Goal: Transaction & Acquisition: Purchase product/service

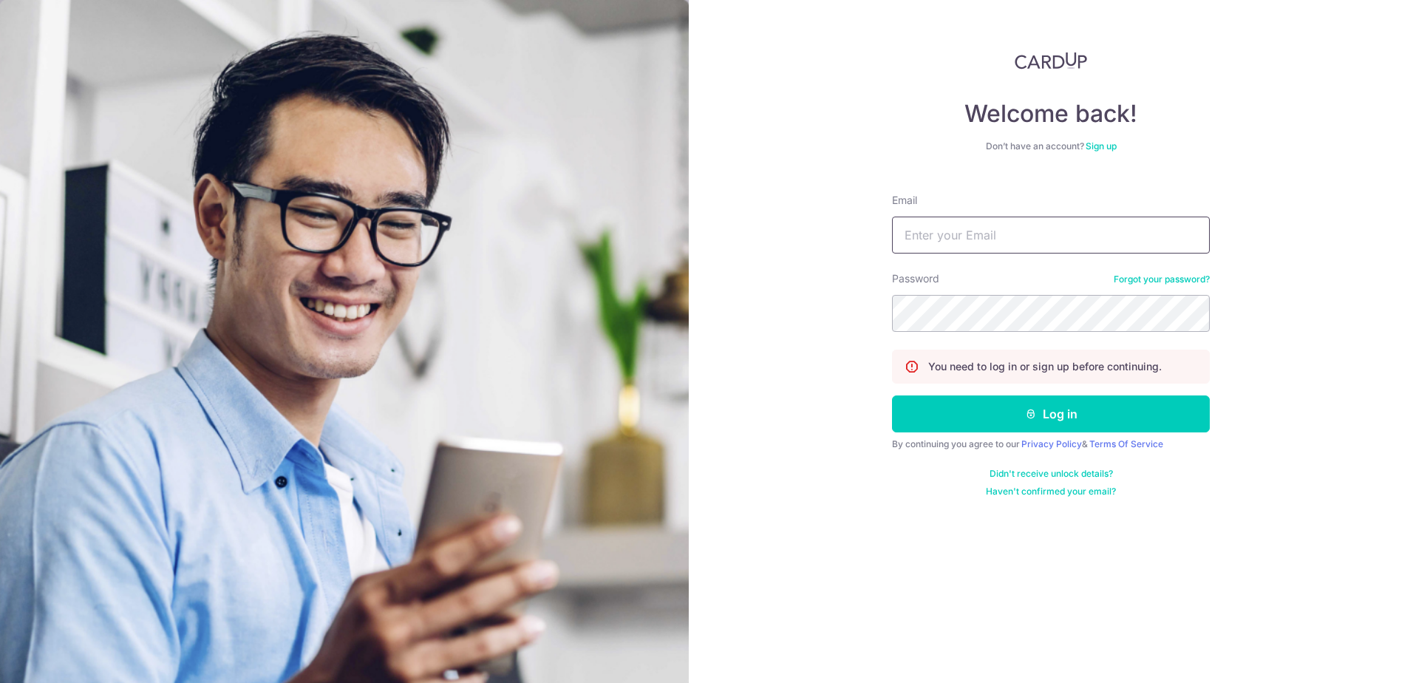
click at [980, 235] on input "Email" at bounding box center [1051, 235] width 318 height 37
type input "ocmaster@gmail.com"
click at [951, 412] on button "Log in" at bounding box center [1051, 413] width 318 height 37
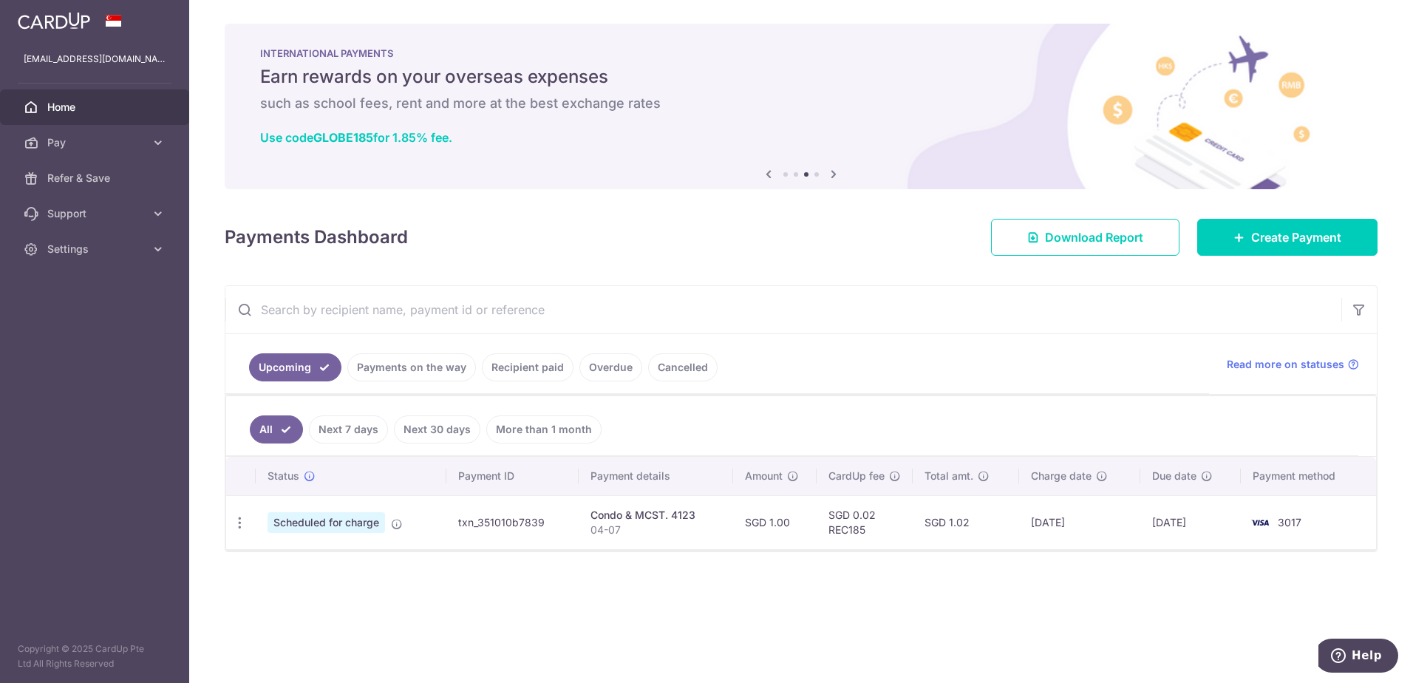
click at [544, 373] on link "Recipient paid" at bounding box center [528, 367] width 92 height 28
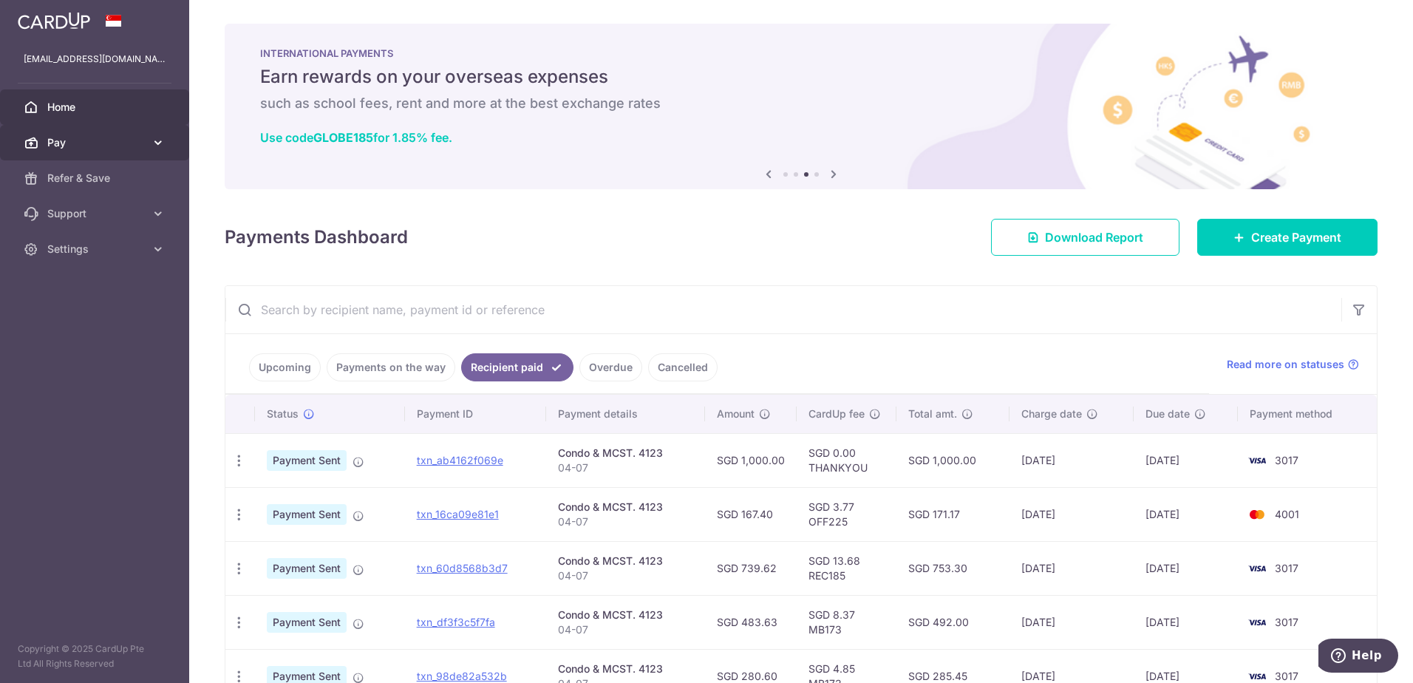
click at [122, 139] on span "Pay" at bounding box center [96, 142] width 98 height 15
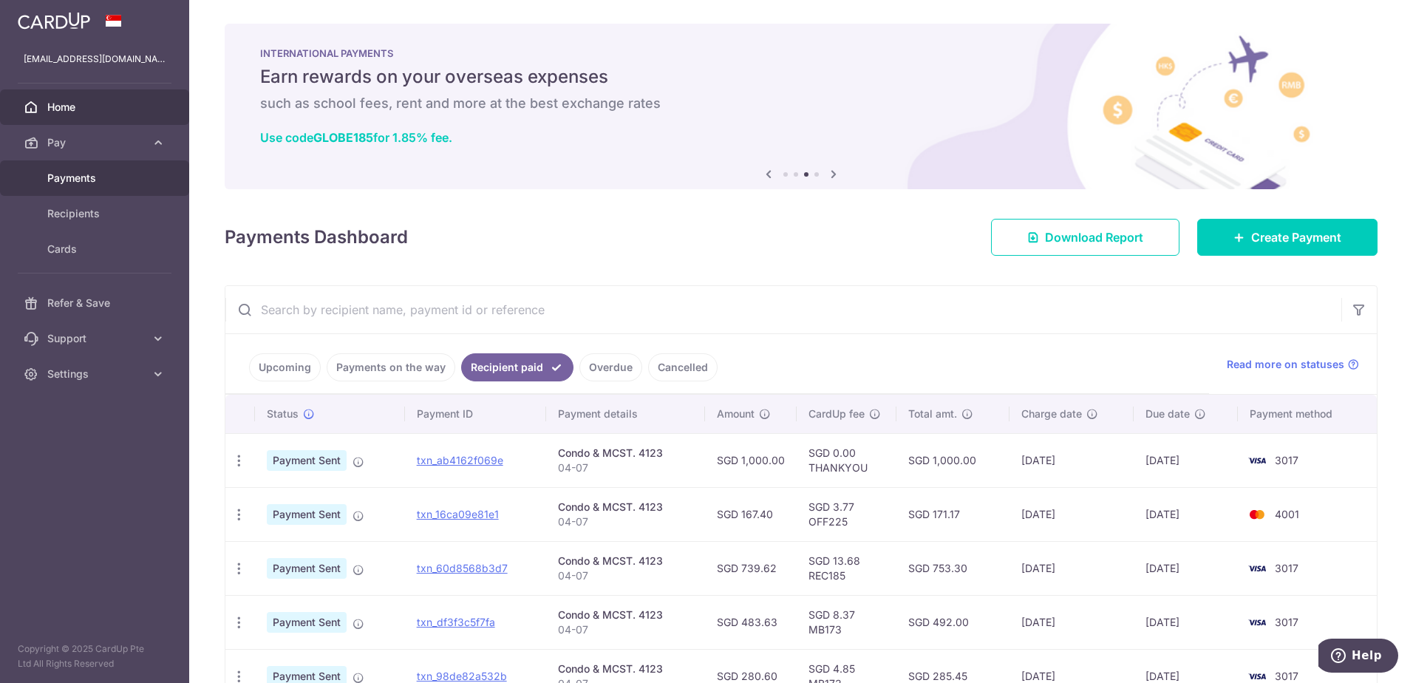
click at [89, 185] on span "Payments" at bounding box center [96, 178] width 98 height 15
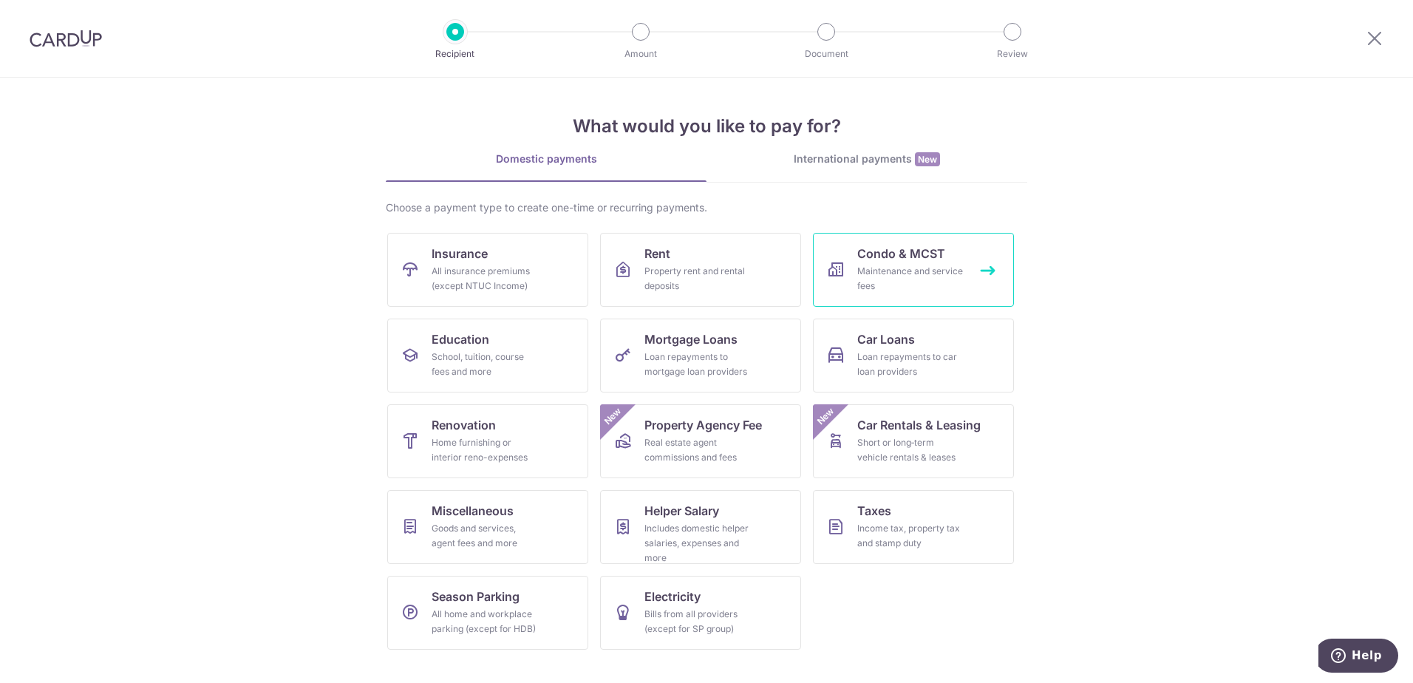
click at [920, 276] on div "Maintenance and service fees" at bounding box center [911, 279] width 106 height 30
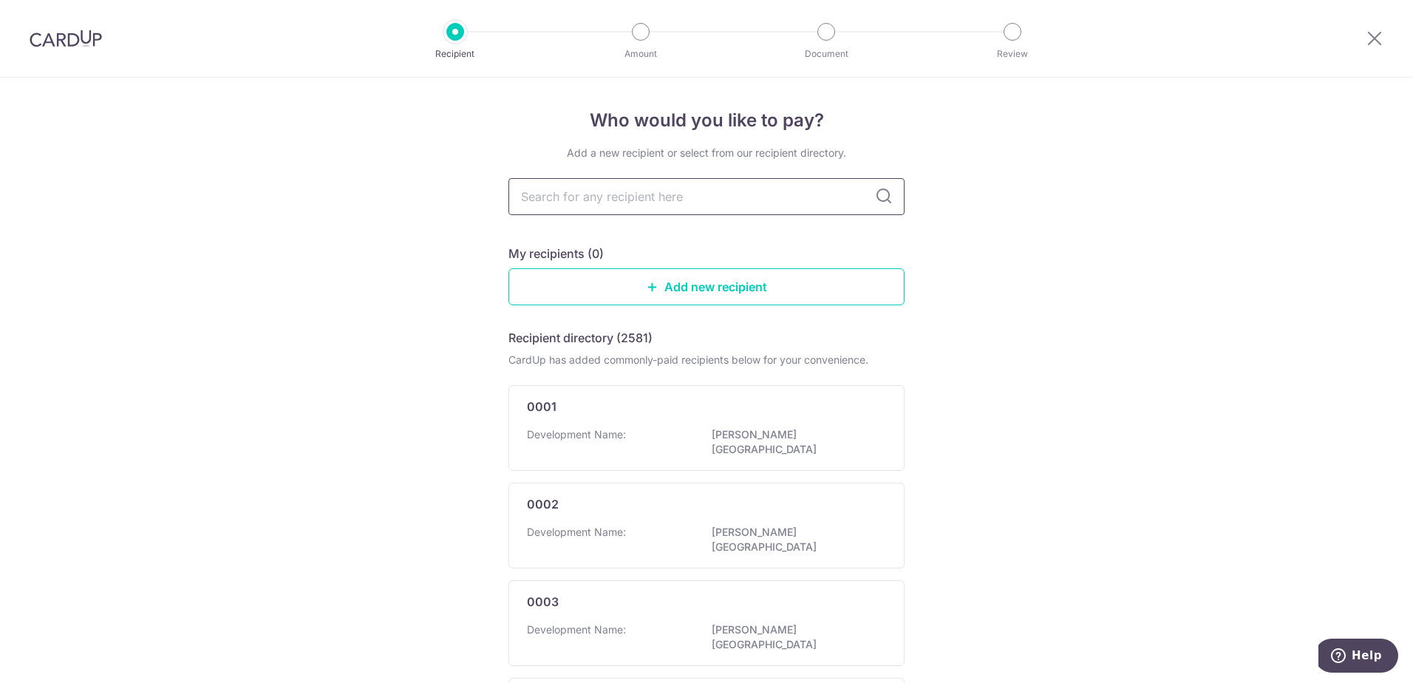
click at [685, 199] on input "text" at bounding box center [707, 196] width 396 height 37
type input "c"
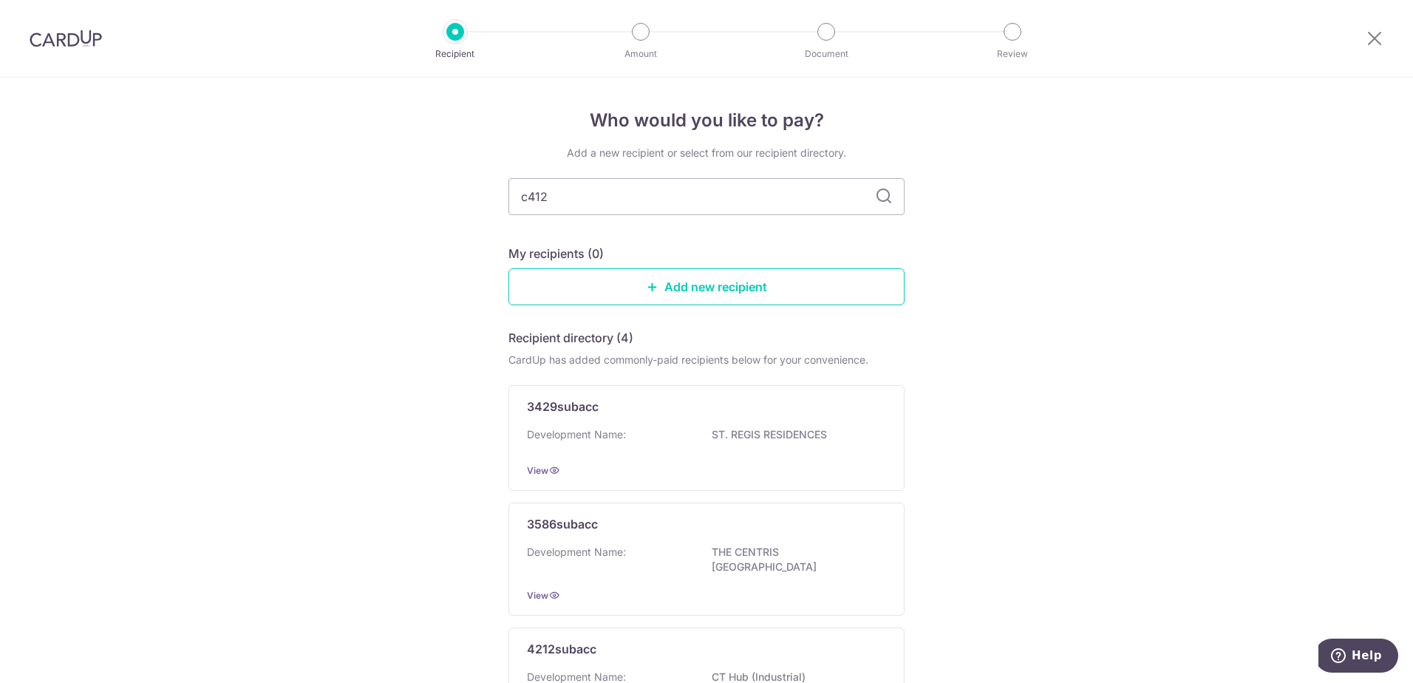
type input "c4123"
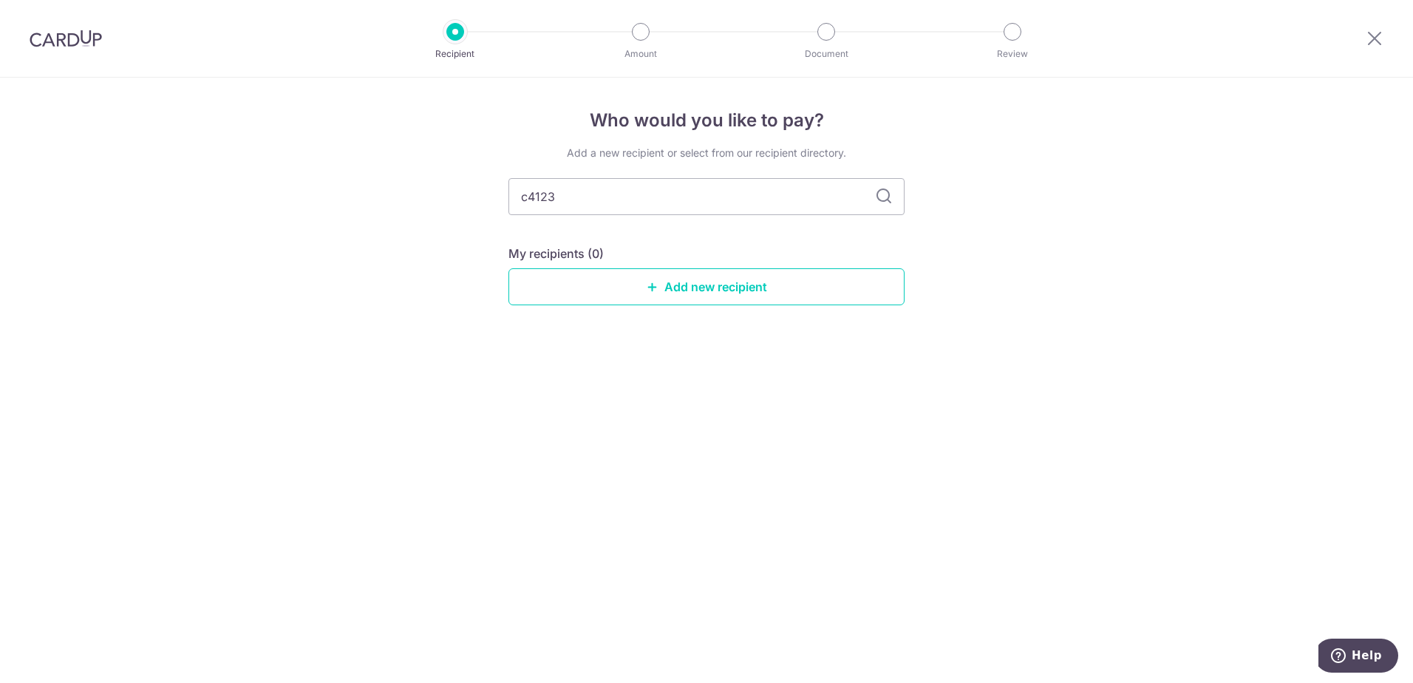
type input "4123"
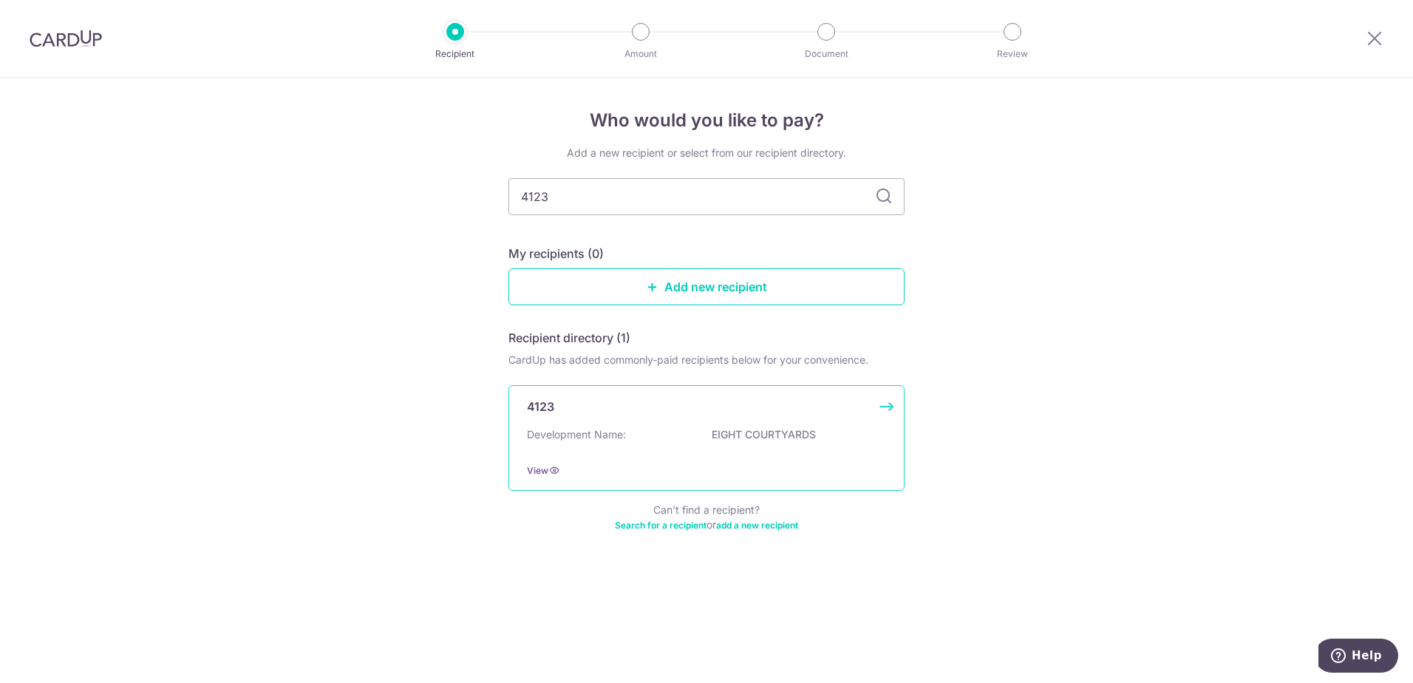
click at [662, 436] on div "Development Name: EIGHT COURTYARDS" at bounding box center [706, 439] width 359 height 24
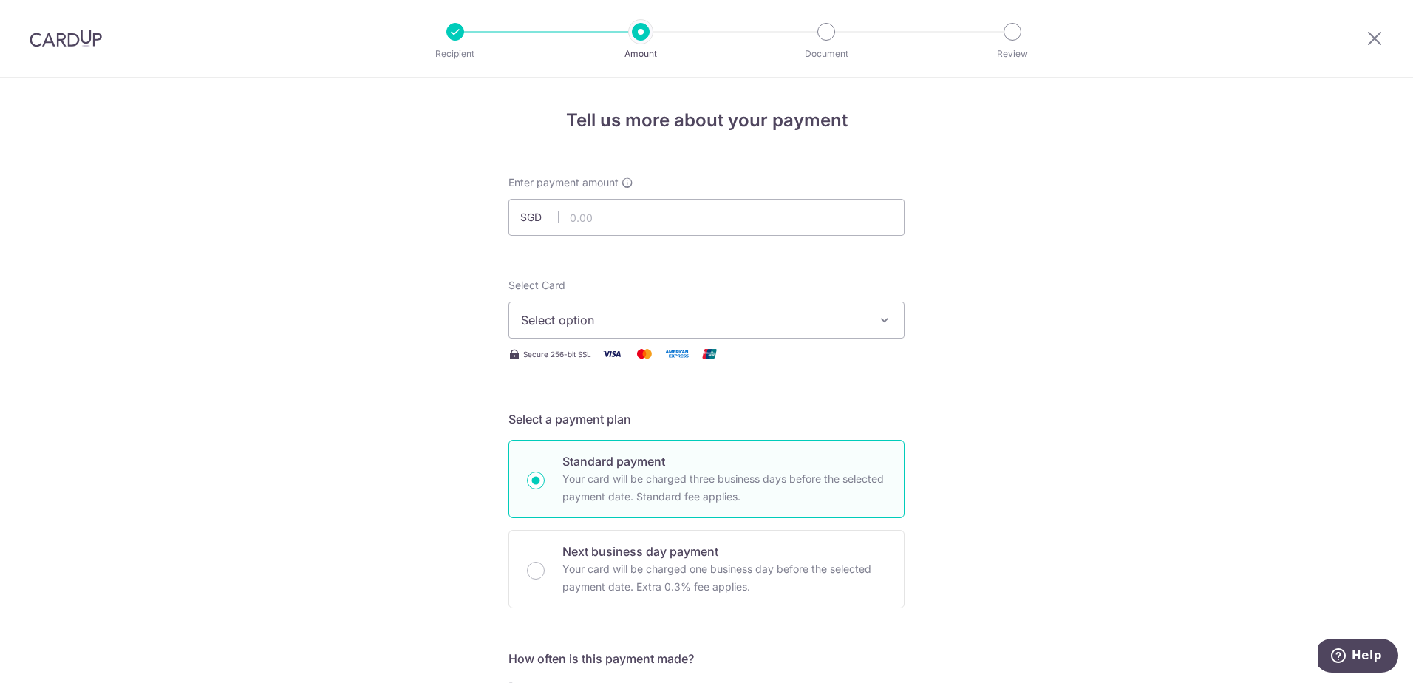
click at [602, 321] on span "Select option" at bounding box center [693, 320] width 344 height 18
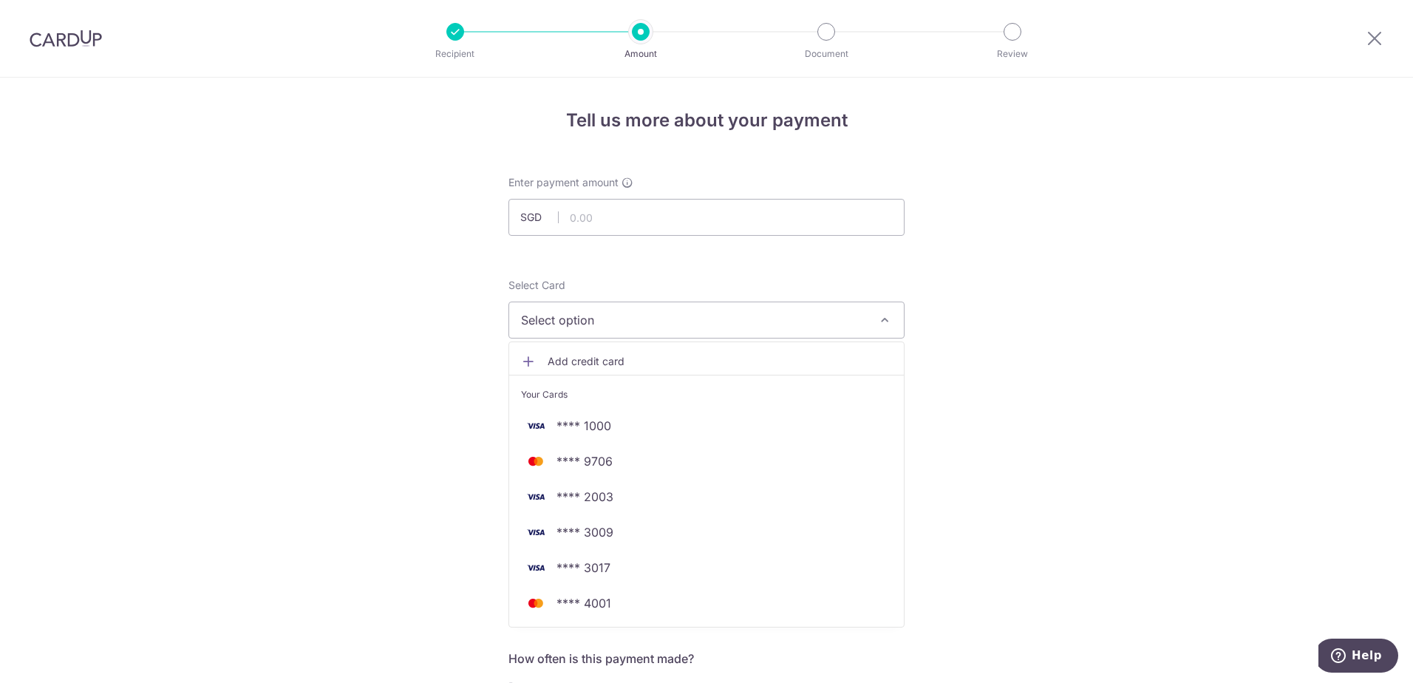
click at [609, 364] on span "Add credit card" at bounding box center [720, 361] width 344 height 15
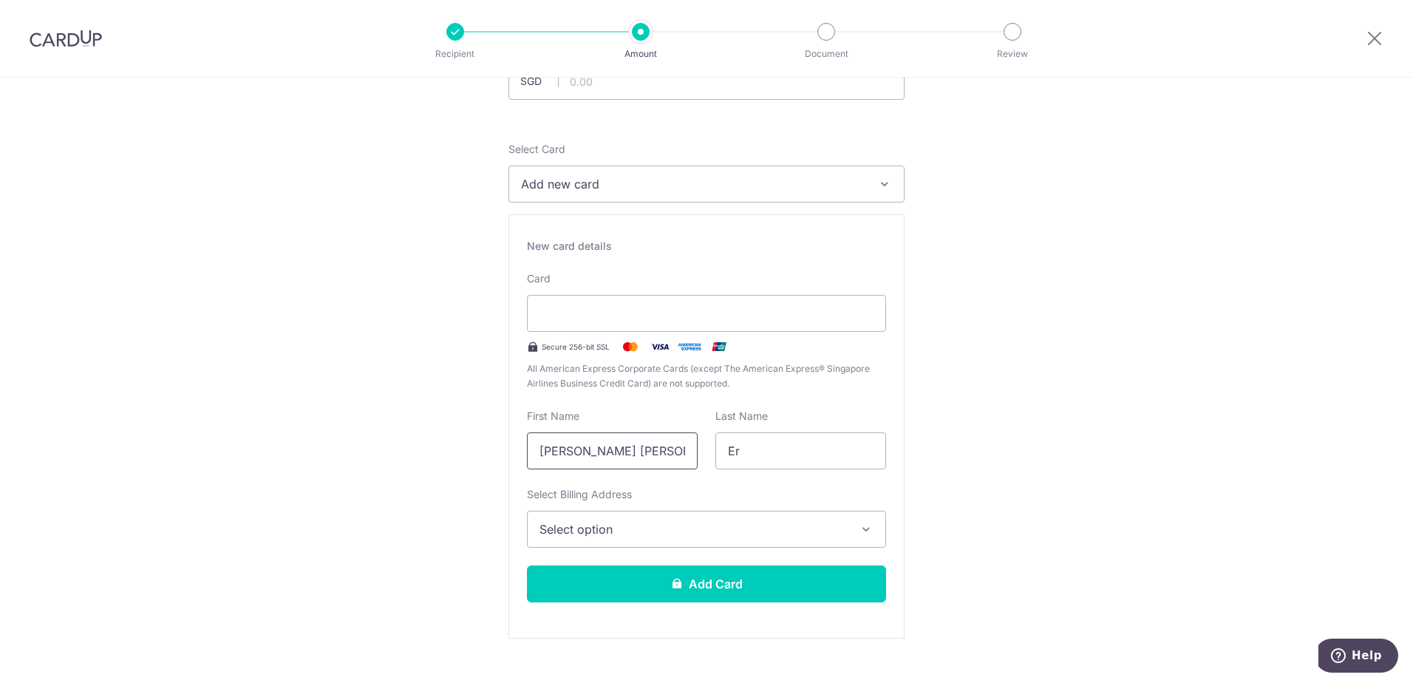
scroll to position [148, 0]
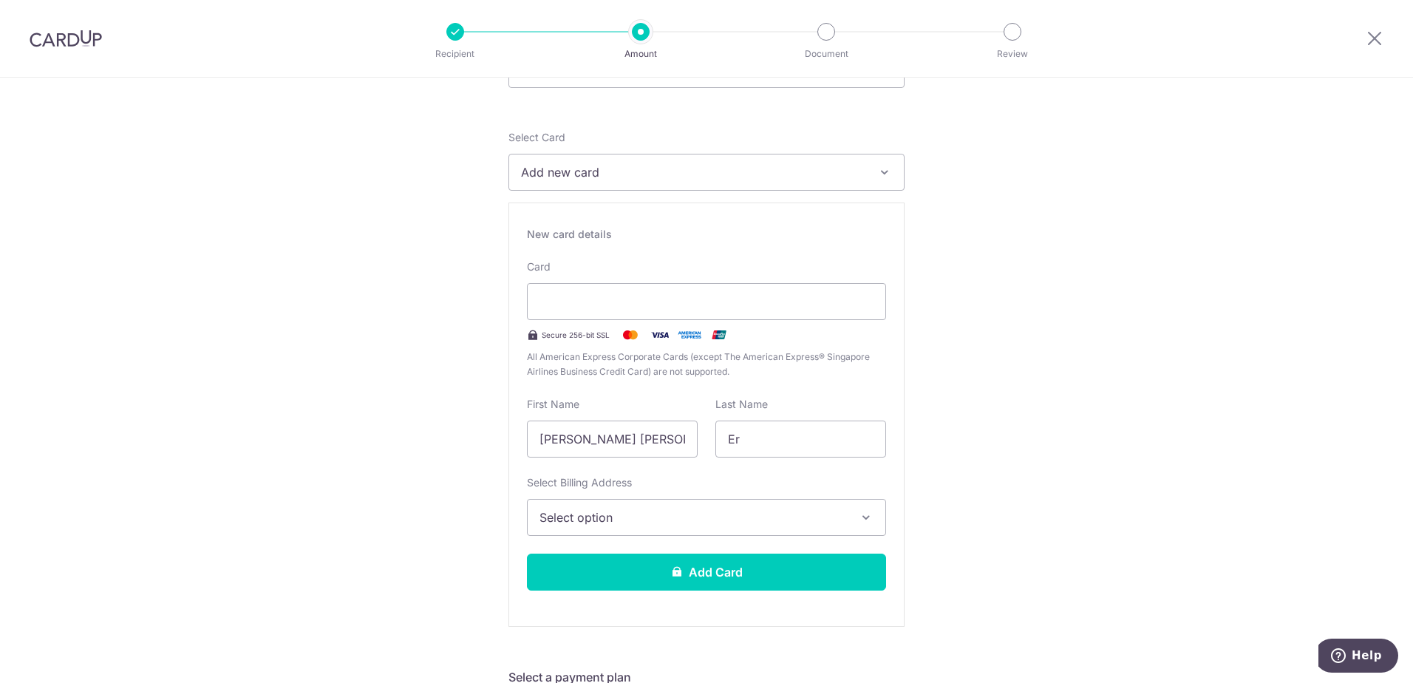
click at [668, 504] on button "Select option" at bounding box center [706, 517] width 359 height 37
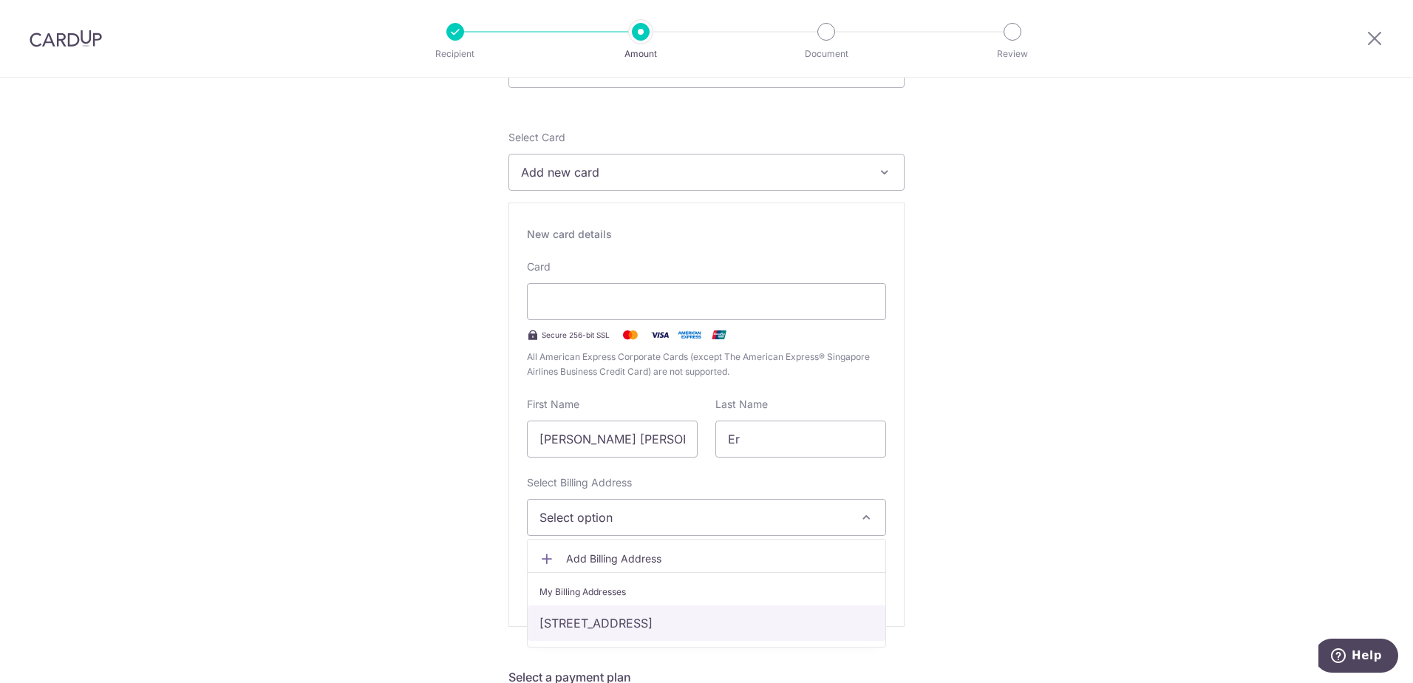
click at [636, 620] on link "[STREET_ADDRESS]" at bounding box center [707, 622] width 358 height 35
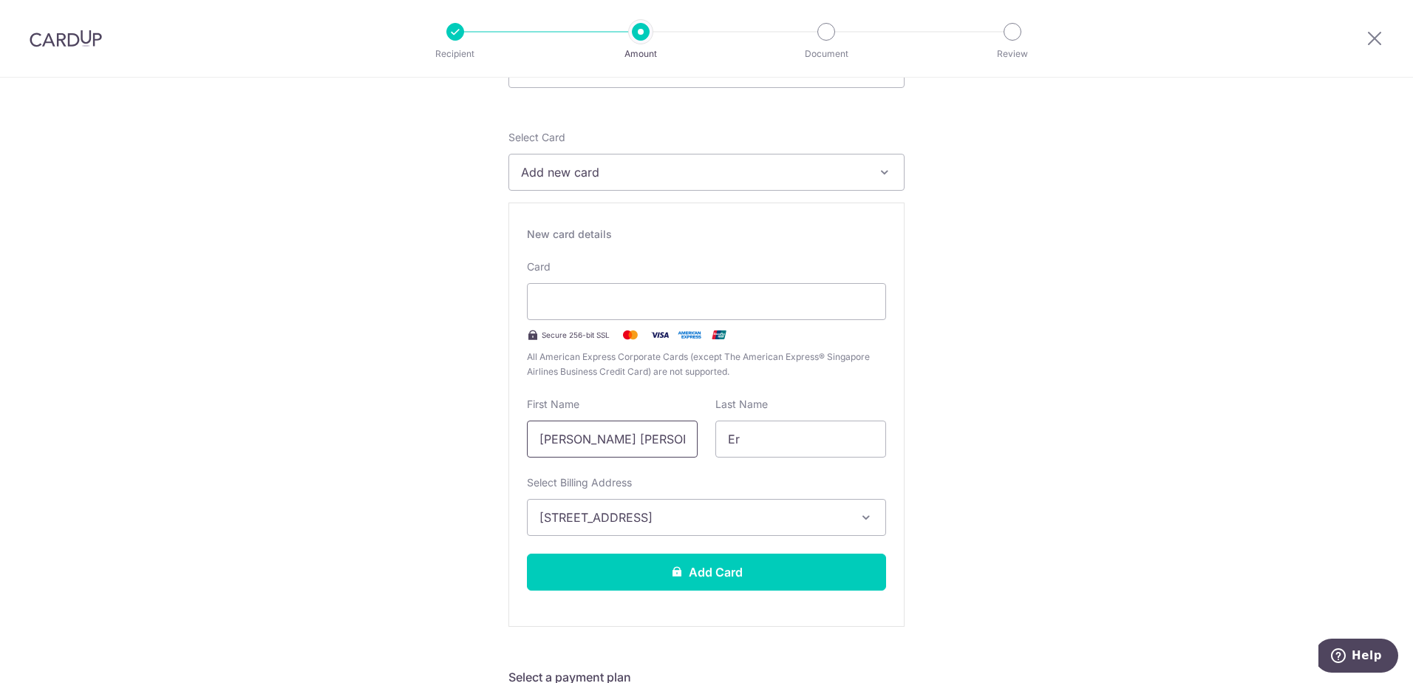
drag, startPoint x: 656, startPoint y: 438, endPoint x: 457, endPoint y: 448, distance: 199.1
type input "Daniel"
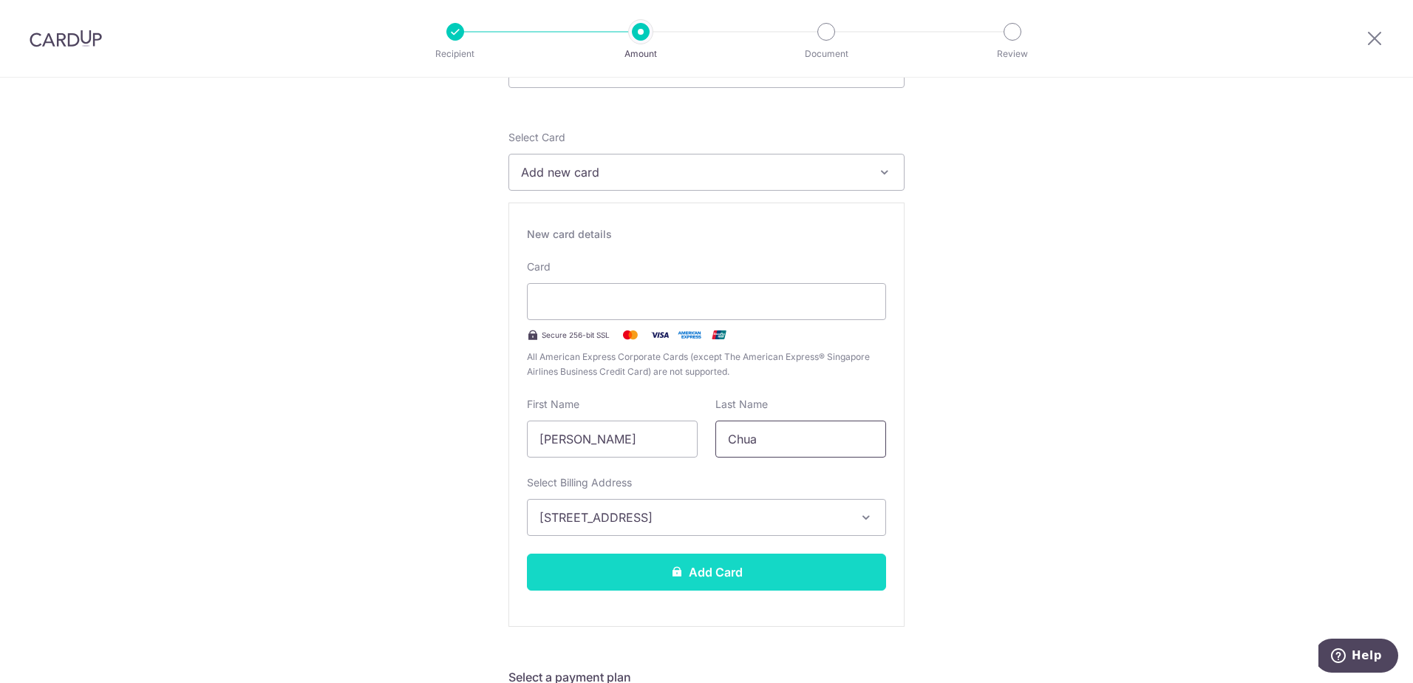
type input "Chua"
click at [679, 564] on button "Add Card" at bounding box center [706, 572] width 359 height 37
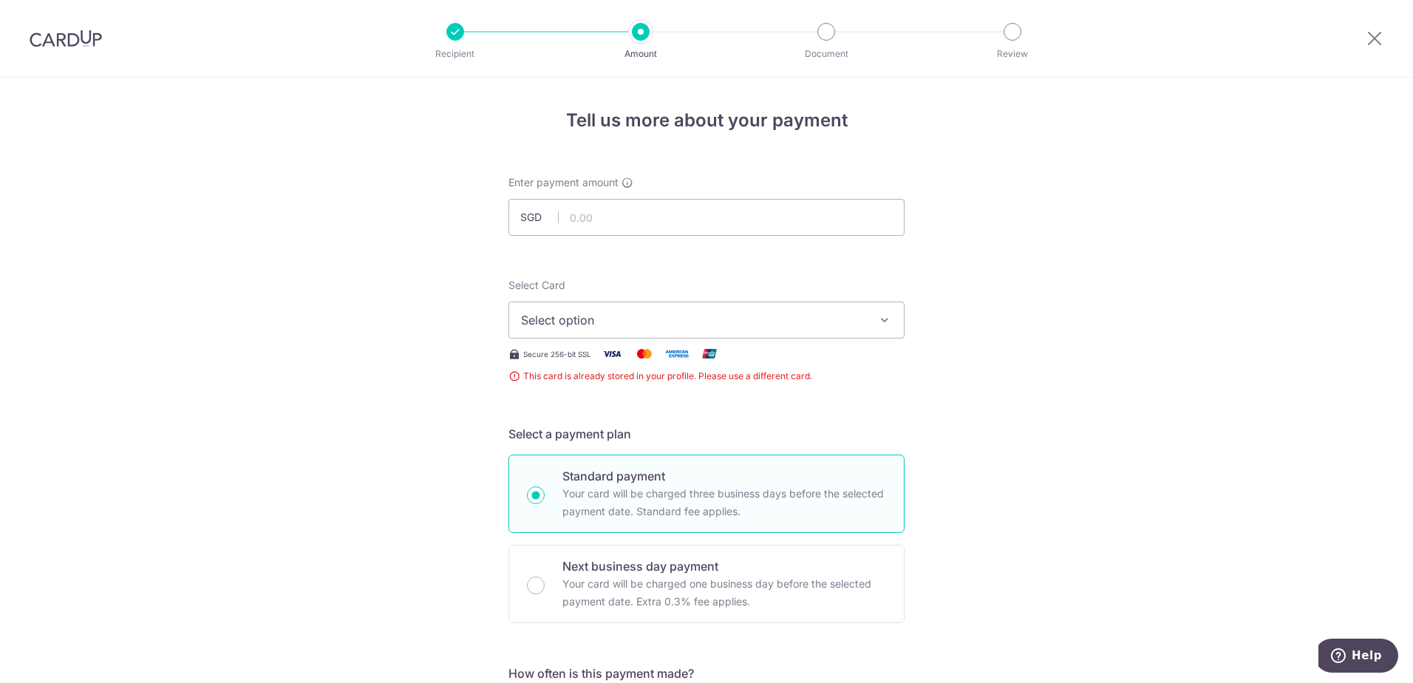
click at [751, 335] on button "Select option" at bounding box center [707, 320] width 396 height 37
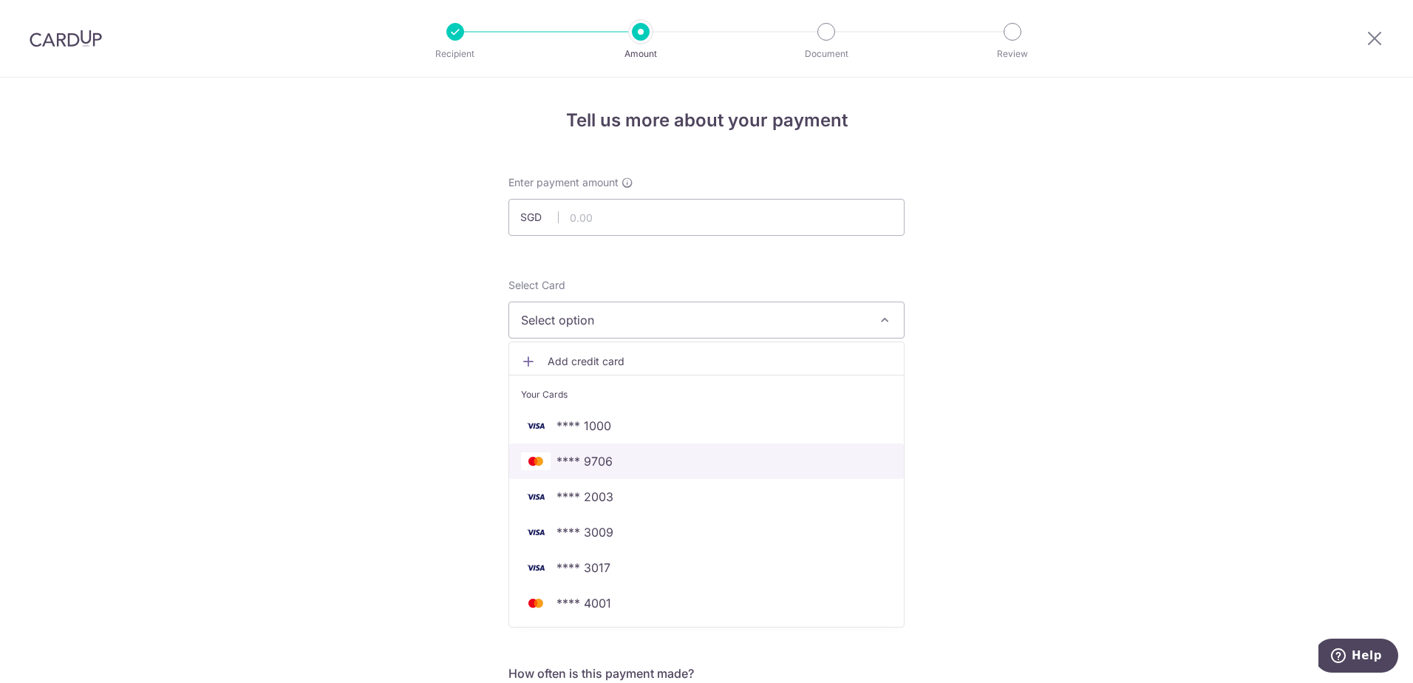
click at [703, 456] on span "**** 9706" at bounding box center [706, 461] width 371 height 18
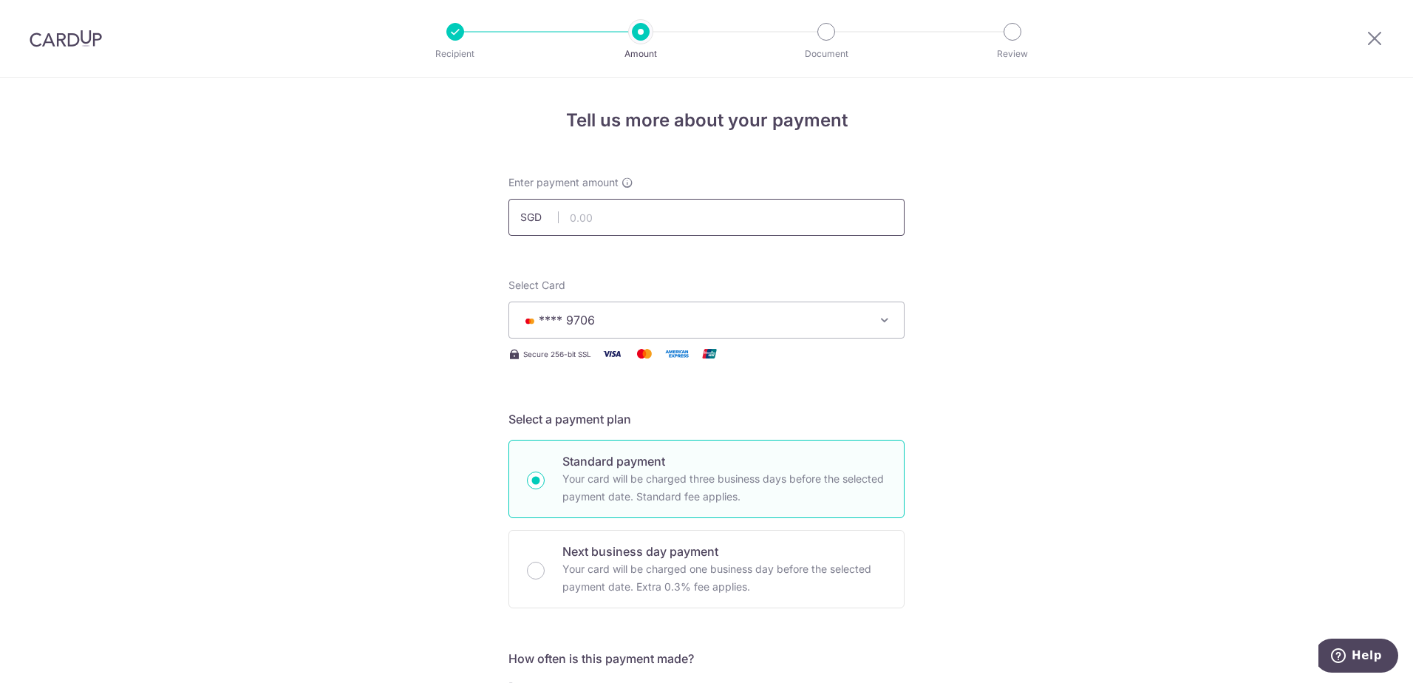
click at [713, 217] on input "text" at bounding box center [707, 217] width 396 height 37
type input "250.00"
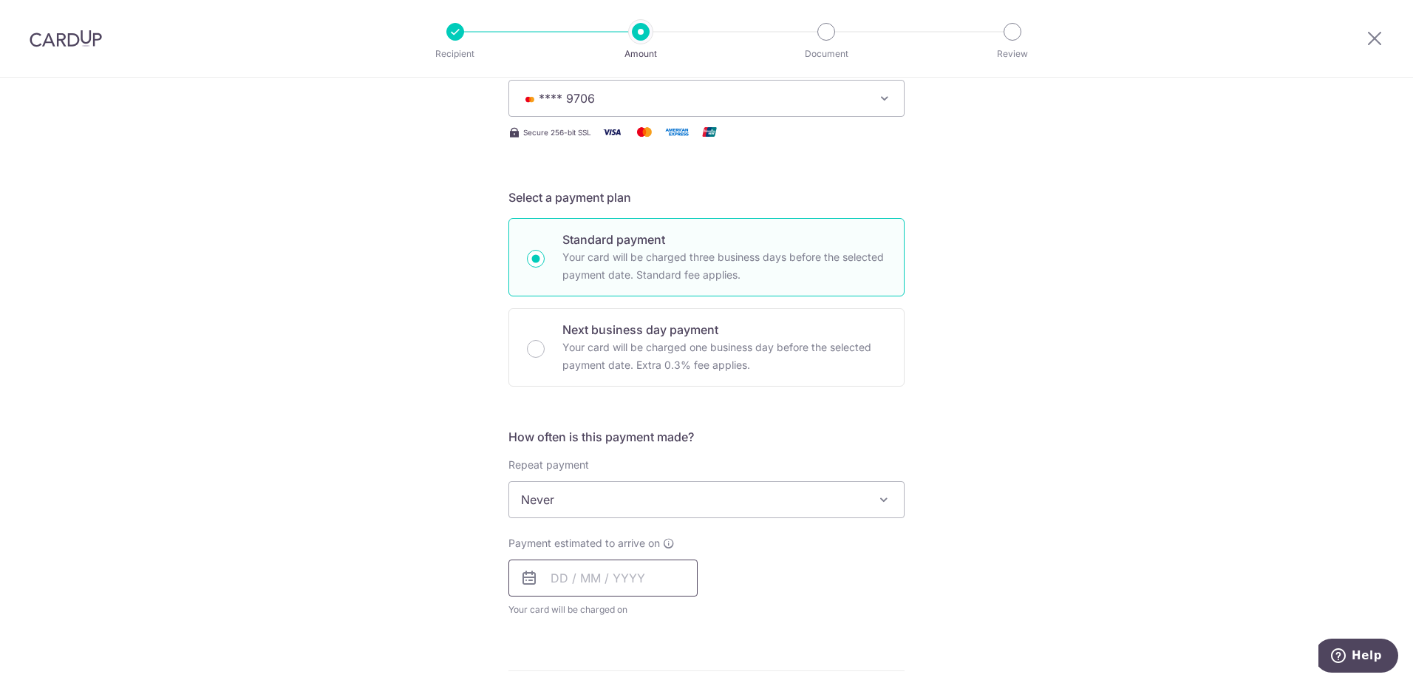
click at [580, 590] on input "text" at bounding box center [603, 578] width 189 height 37
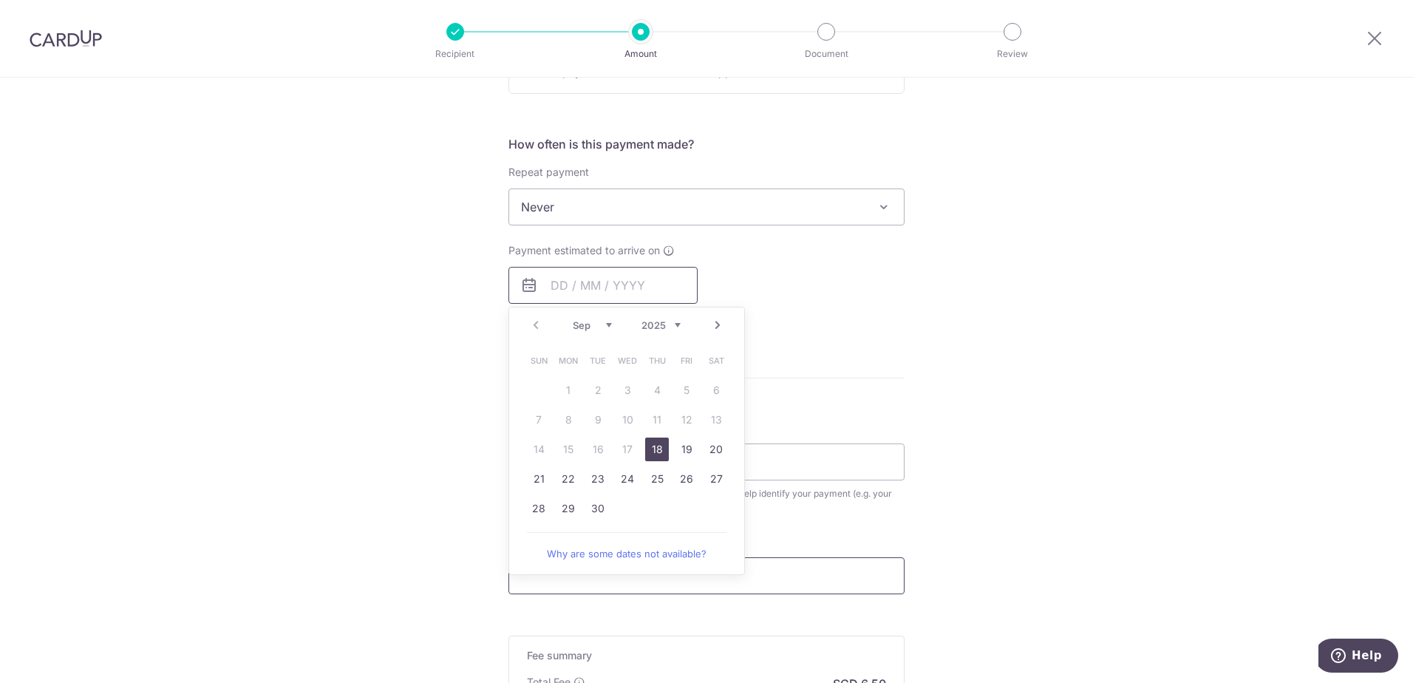
scroll to position [517, 0]
click at [649, 477] on link "25" at bounding box center [657, 476] width 24 height 24
type input "[DATE]"
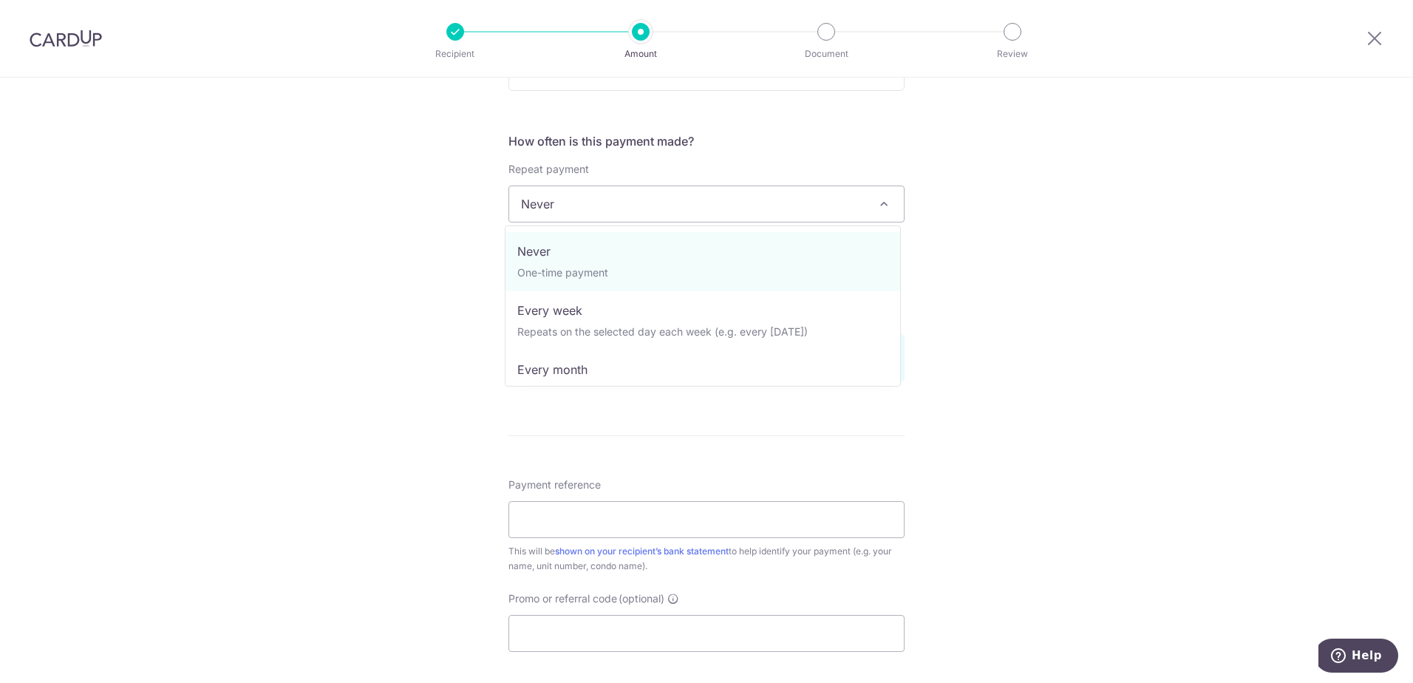
click at [653, 210] on span "Never" at bounding box center [706, 203] width 395 height 35
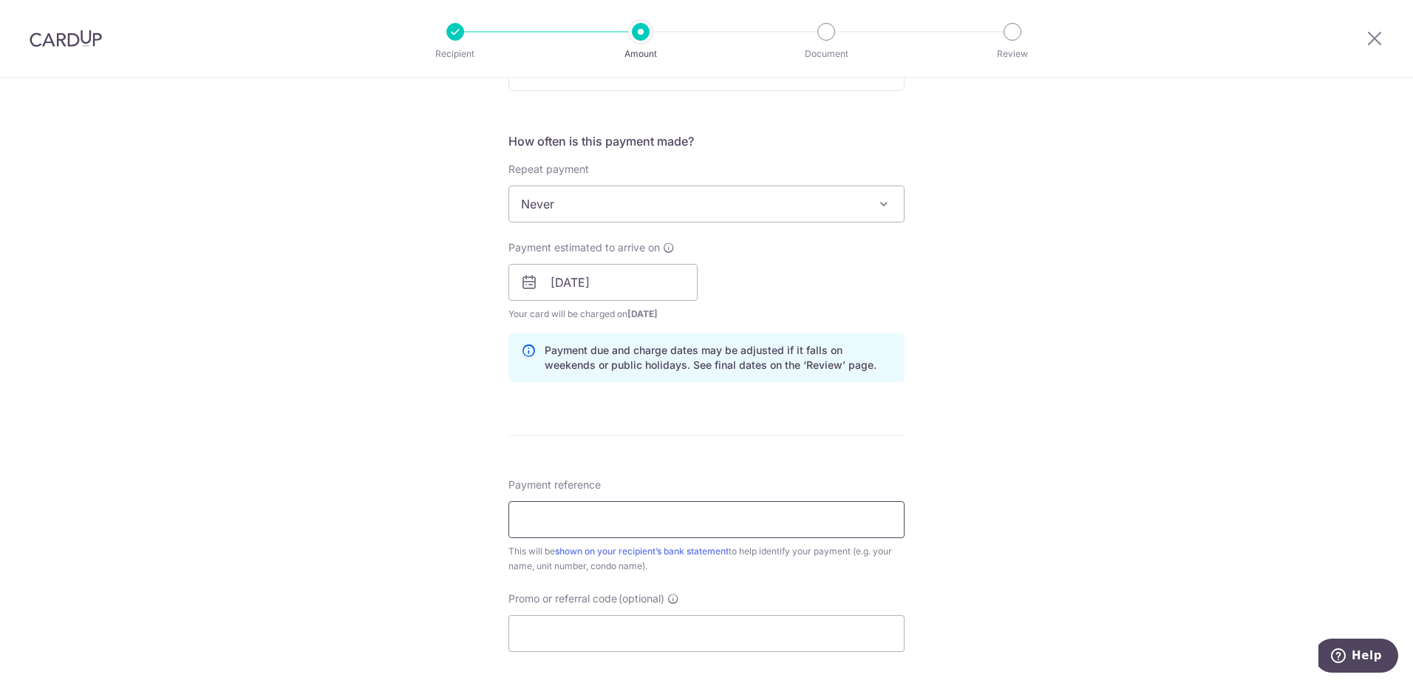
click at [546, 537] on input "Payment reference" at bounding box center [707, 519] width 396 height 37
type input "04-07"
click at [560, 621] on input "Promo or referral code (optional)" at bounding box center [707, 633] width 396 height 37
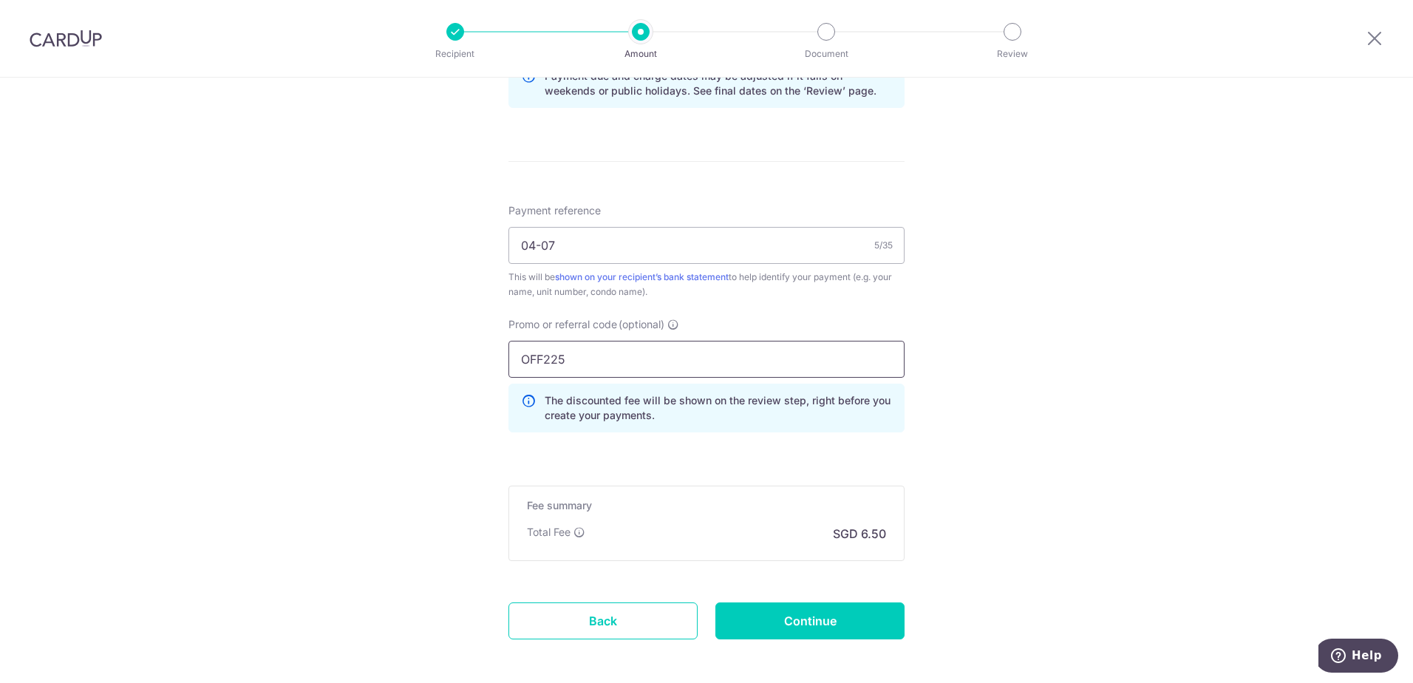
scroll to position [859, 0]
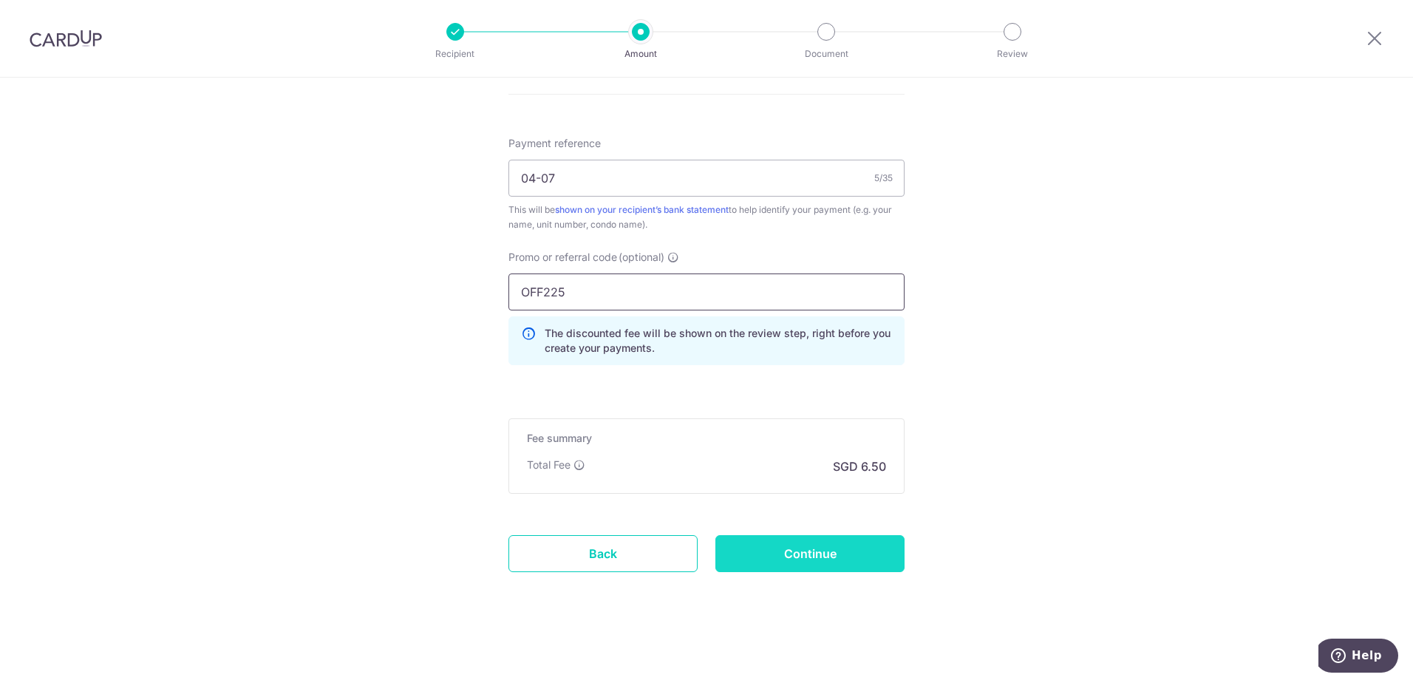
type input "OFF225"
click at [826, 556] on input "Continue" at bounding box center [810, 553] width 189 height 37
type input "Create Schedule"
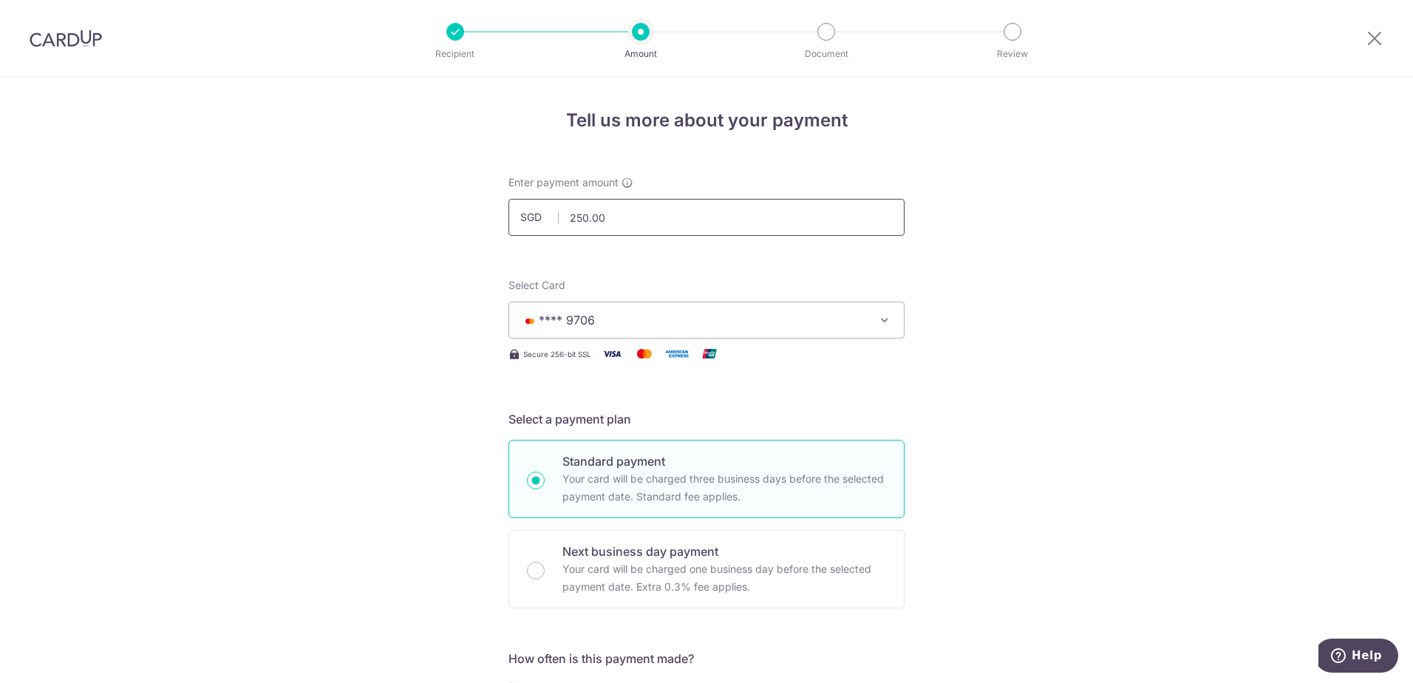
click at [655, 223] on input "250.00" at bounding box center [707, 217] width 396 height 37
drag, startPoint x: 655, startPoint y: 223, endPoint x: 553, endPoint y: 311, distance: 135.2
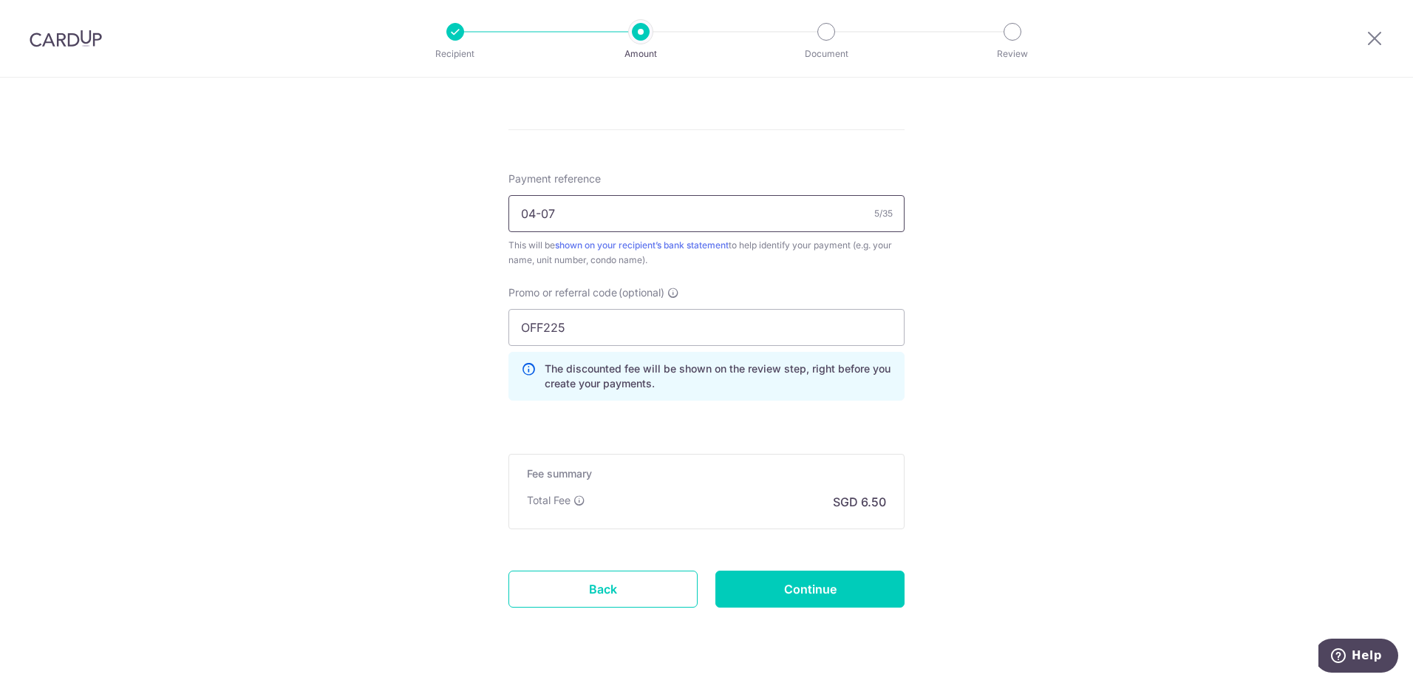
scroll to position [859, 0]
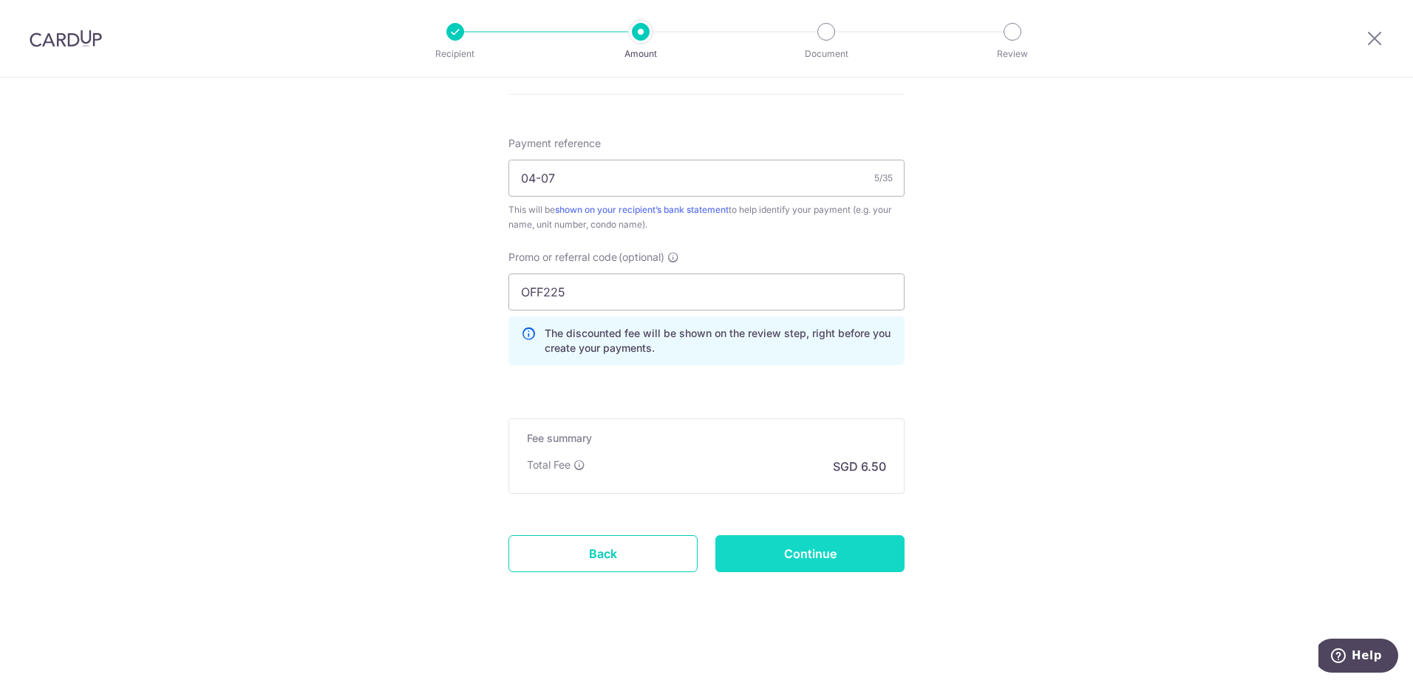
click at [830, 557] on input "Continue" at bounding box center [810, 553] width 189 height 37
type input "244.50"
type input "Update Schedule"
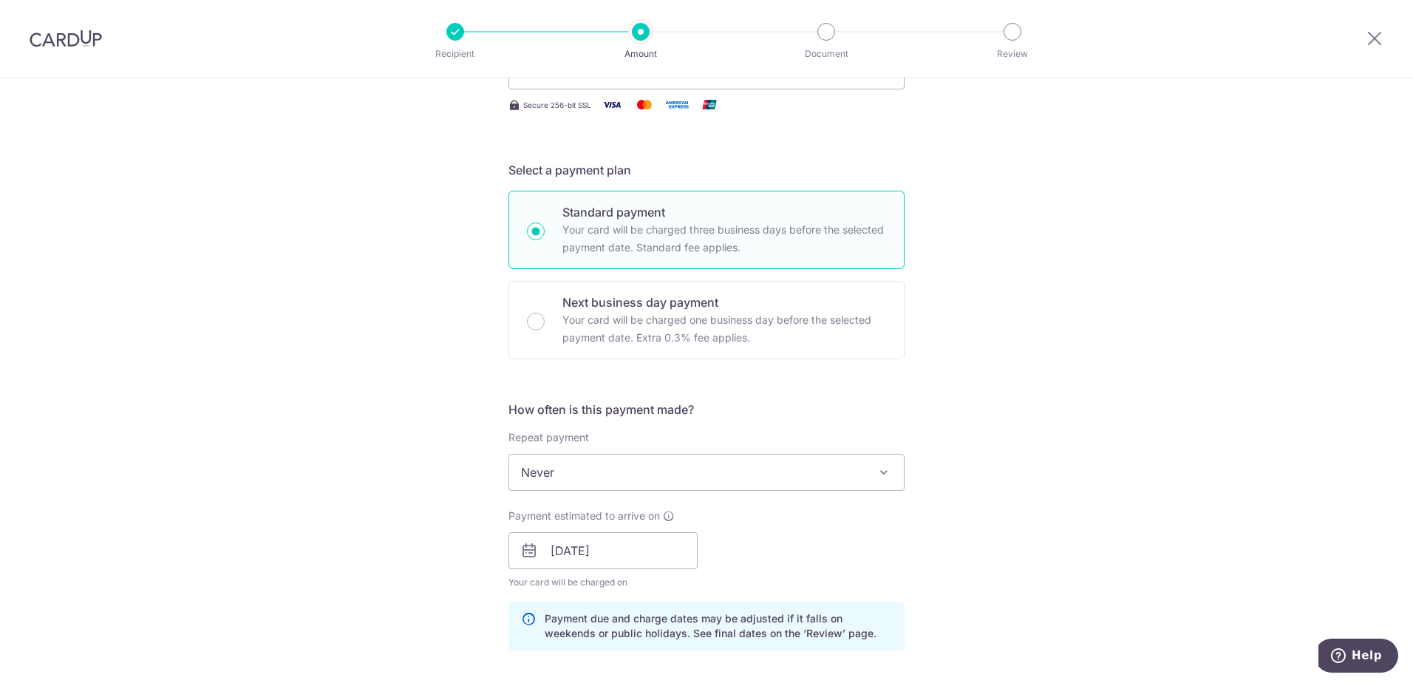
scroll to position [489, 0]
